Goal: Find specific page/section: Find specific page/section

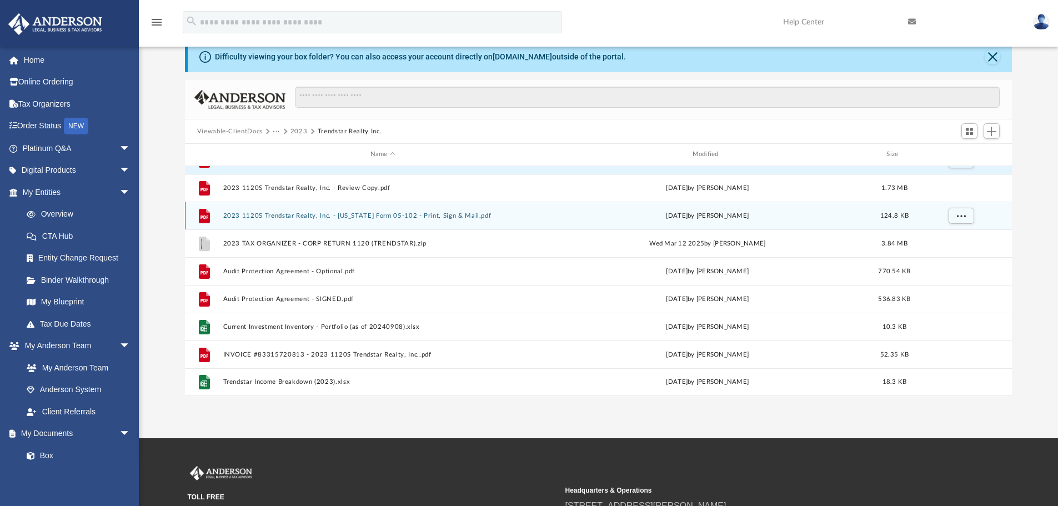
scroll to position [56, 0]
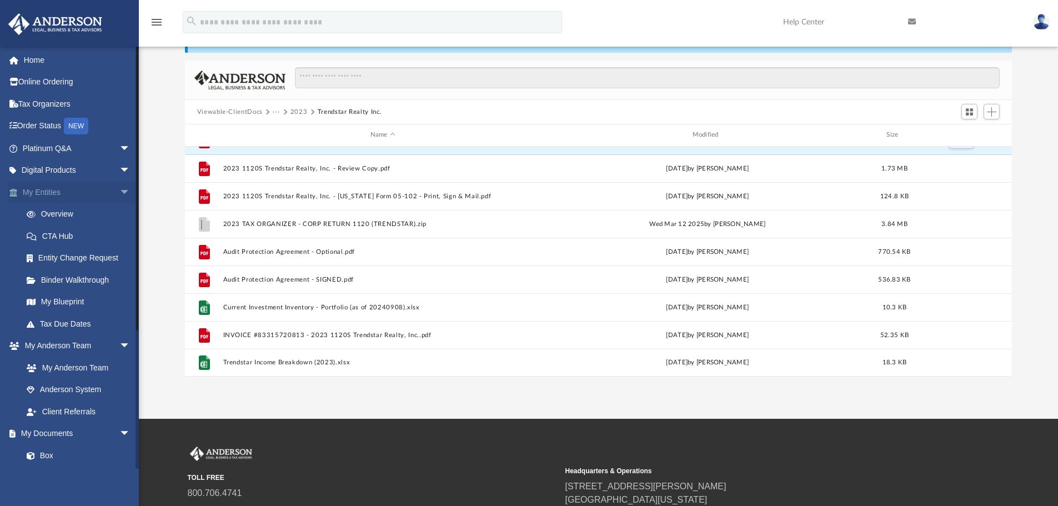
click at [119, 193] on span "arrow_drop_down" at bounding box center [130, 192] width 22 height 23
click at [119, 211] on span "arrow_drop_down" at bounding box center [130, 214] width 22 height 23
click at [119, 232] on span "arrow_drop_down" at bounding box center [130, 236] width 22 height 23
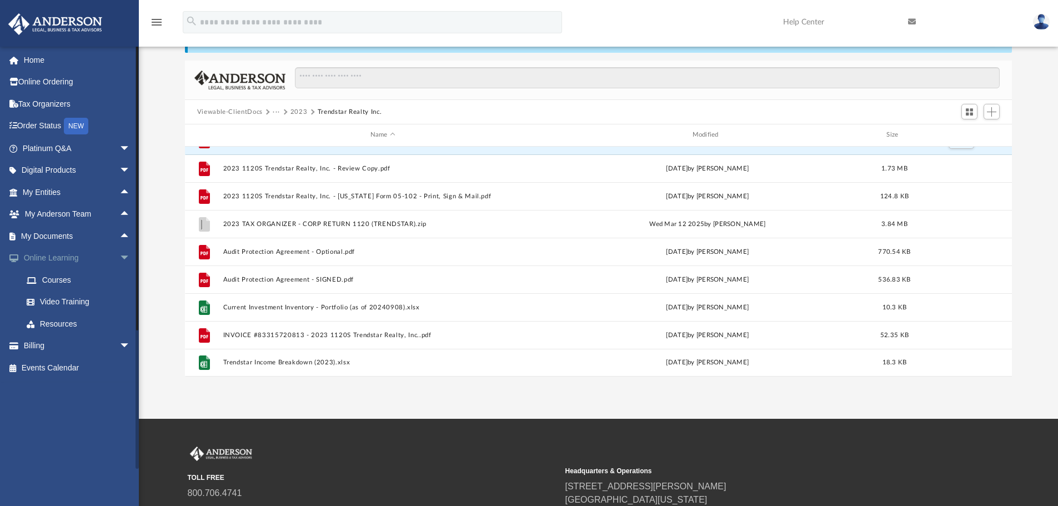
click at [119, 254] on span "arrow_drop_down" at bounding box center [130, 258] width 22 height 23
click at [52, 283] on link "Billing arrow_drop_down" at bounding box center [77, 280] width 139 height 22
